Goal: Task Accomplishment & Management: Manage account settings

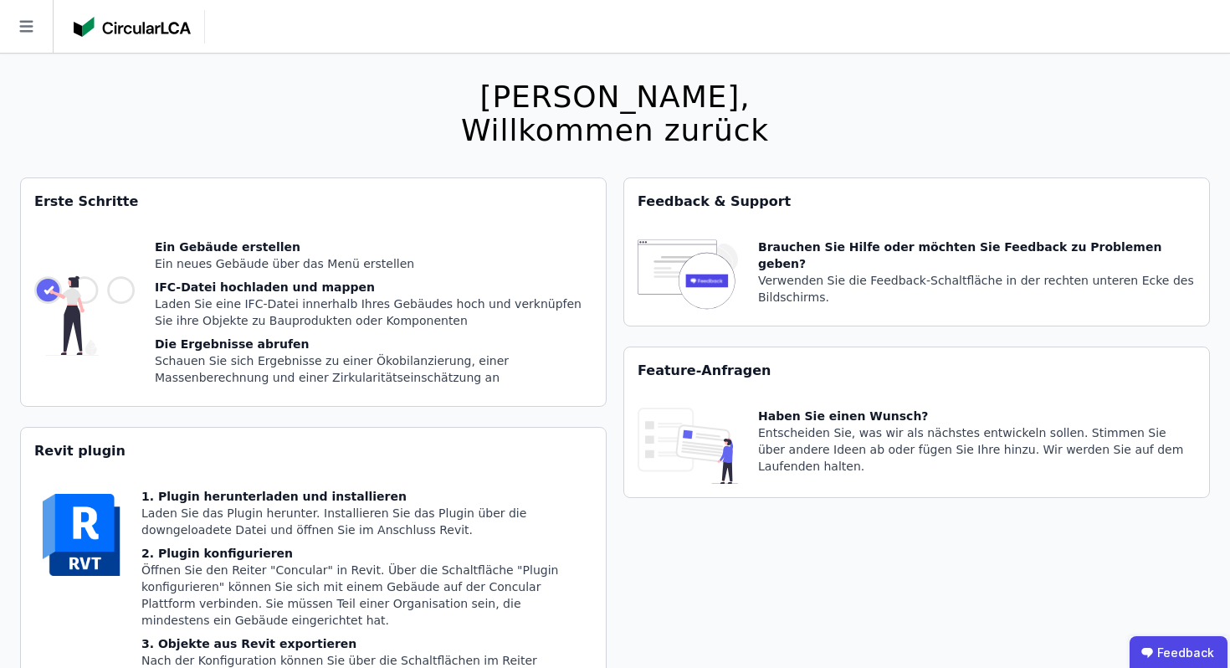
click at [21, 26] on icon at bounding box center [25, 27] width 13 height 12
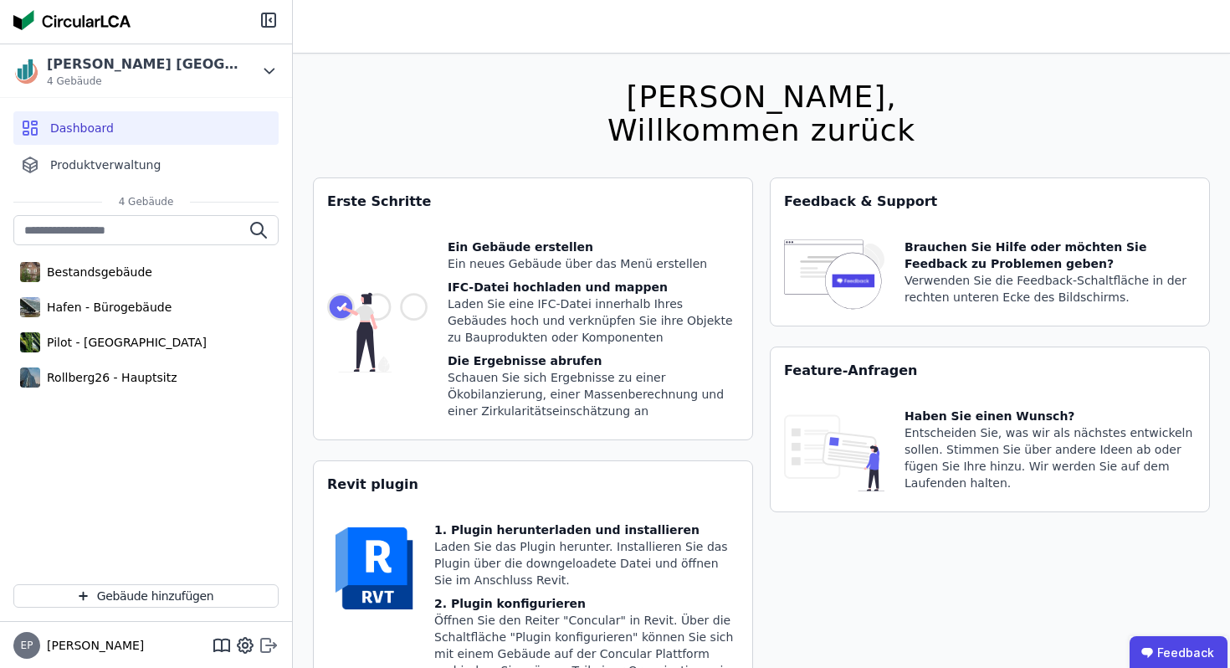
click at [277, 643] on icon at bounding box center [269, 645] width 20 height 20
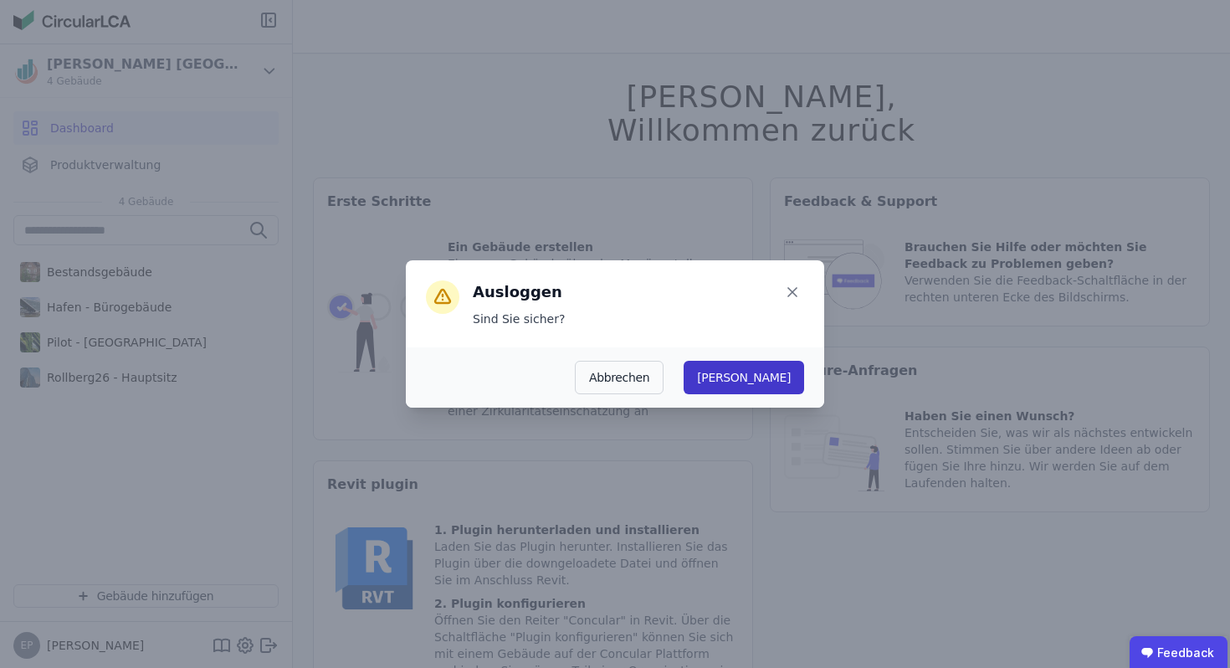
click at [788, 377] on button "[PERSON_NAME]" at bounding box center [744, 377] width 120 height 33
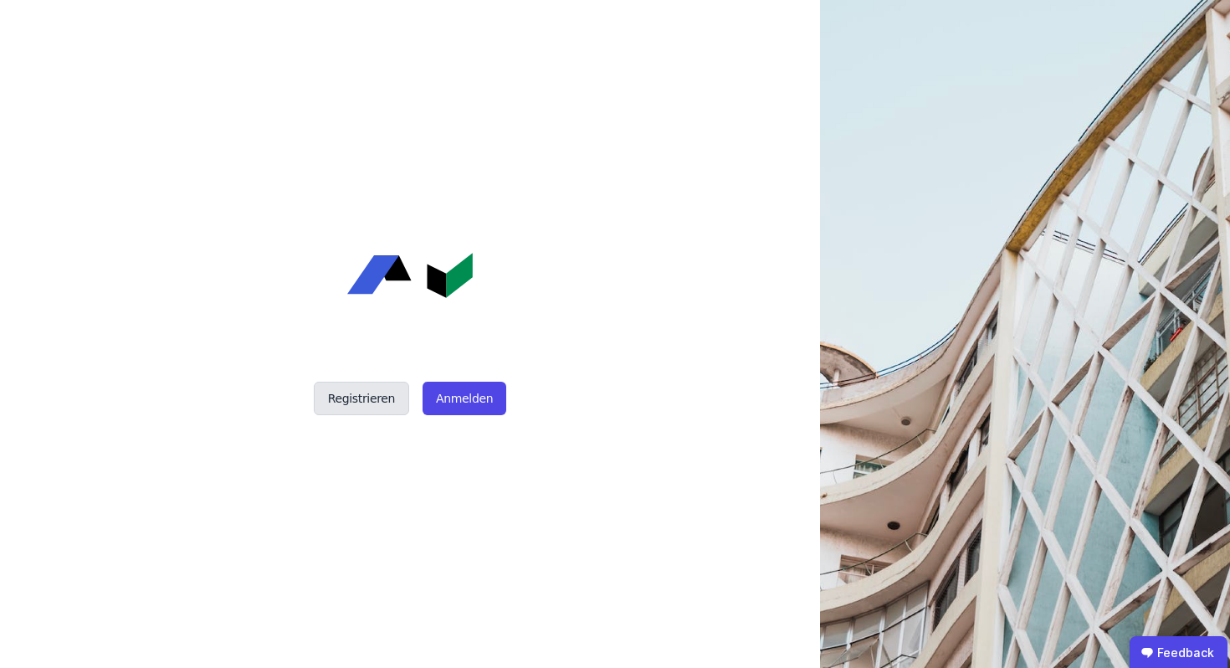
click at [352, 394] on button "Registrieren" at bounding box center [361, 398] width 95 height 33
